Goal: Task Accomplishment & Management: Manage account settings

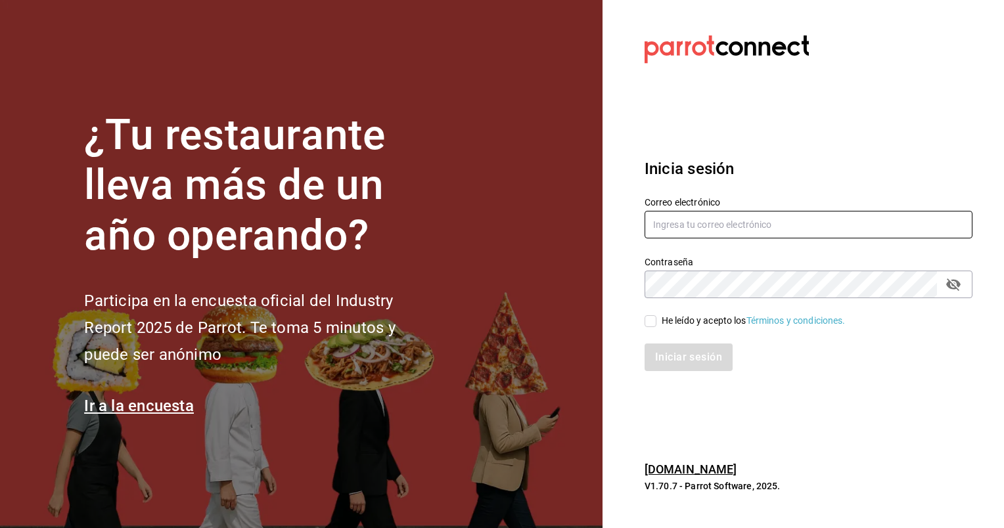
type input "animal.masaryk@grupocosteno.com"
click at [651, 320] on input "He leído y acepto los Términos y condiciones." at bounding box center [651, 321] width 12 height 12
checkbox input "true"
click at [669, 359] on button "Iniciar sesión" at bounding box center [689, 358] width 89 height 28
